Goal: Task Accomplishment & Management: Use online tool/utility

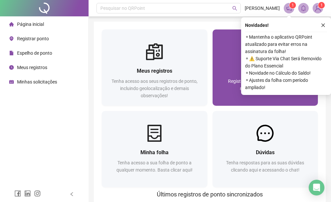
click at [237, 72] on div "Registrar ponto" at bounding box center [265, 71] width 90 height 8
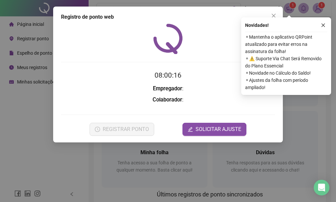
click at [153, 147] on div "Registro de ponto web 08:00:16 Empregador : Colaborador : REGISTRAR PONTO SOLIC…" at bounding box center [168, 101] width 336 height 202
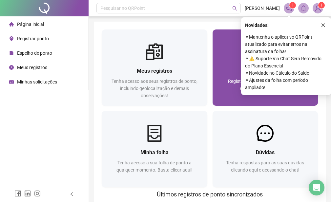
click at [222, 88] on div "Registre sua presença com rapidez e segurança clicando aqui!" at bounding box center [265, 89] width 90 height 22
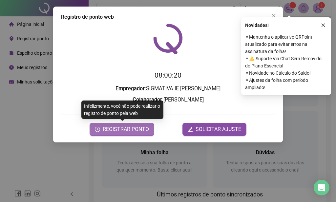
click at [119, 129] on span "REGISTRAR PONTO" at bounding box center [126, 130] width 46 height 8
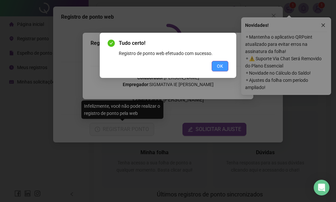
click at [218, 68] on span "OK" at bounding box center [220, 66] width 6 height 7
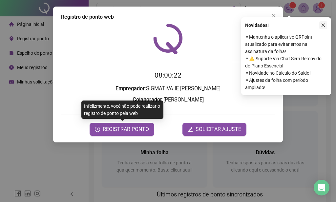
click at [326, 26] on button "button" at bounding box center [323, 25] width 8 height 8
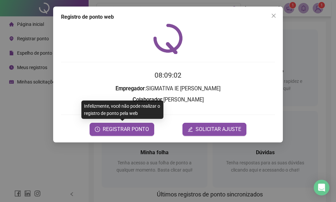
click at [273, 17] on icon "close" at bounding box center [273, 15] width 5 height 5
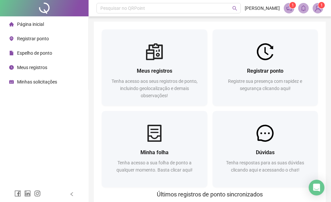
click at [36, 135] on div "Página inicial Registrar ponto Espelho de ponto Meus registros Minhas solicitaç…" at bounding box center [44, 93] width 89 height 187
click at [284, 6] on span "1" at bounding box center [289, 8] width 10 height 10
click at [284, 6] on span at bounding box center [289, 8] width 10 height 10
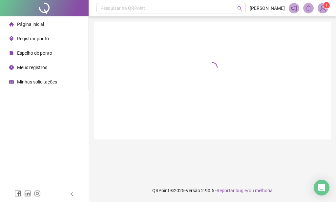
click at [320, 9] on img at bounding box center [323, 8] width 10 height 10
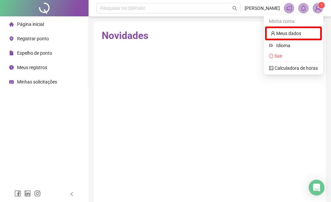
click at [323, 8] on sup "1" at bounding box center [321, 5] width 7 height 7
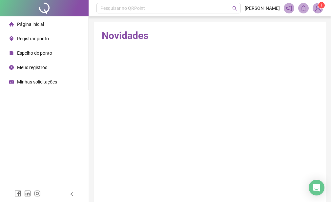
click at [323, 8] on sup "1" at bounding box center [321, 5] width 7 height 7
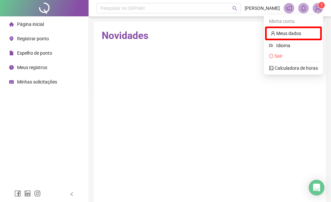
click at [63, 113] on div "Página inicial Registrar ponto Espelho de ponto Meus registros Minhas solicitaç…" at bounding box center [44, 93] width 89 height 187
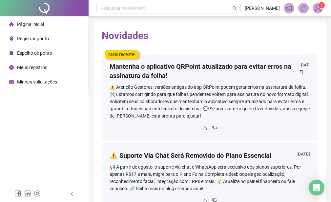
click at [59, 111] on div "Página inicial Registrar ponto Espelho de ponto Meus registros Minhas solicitaç…" at bounding box center [44, 93] width 89 height 187
